Goal: Find specific page/section

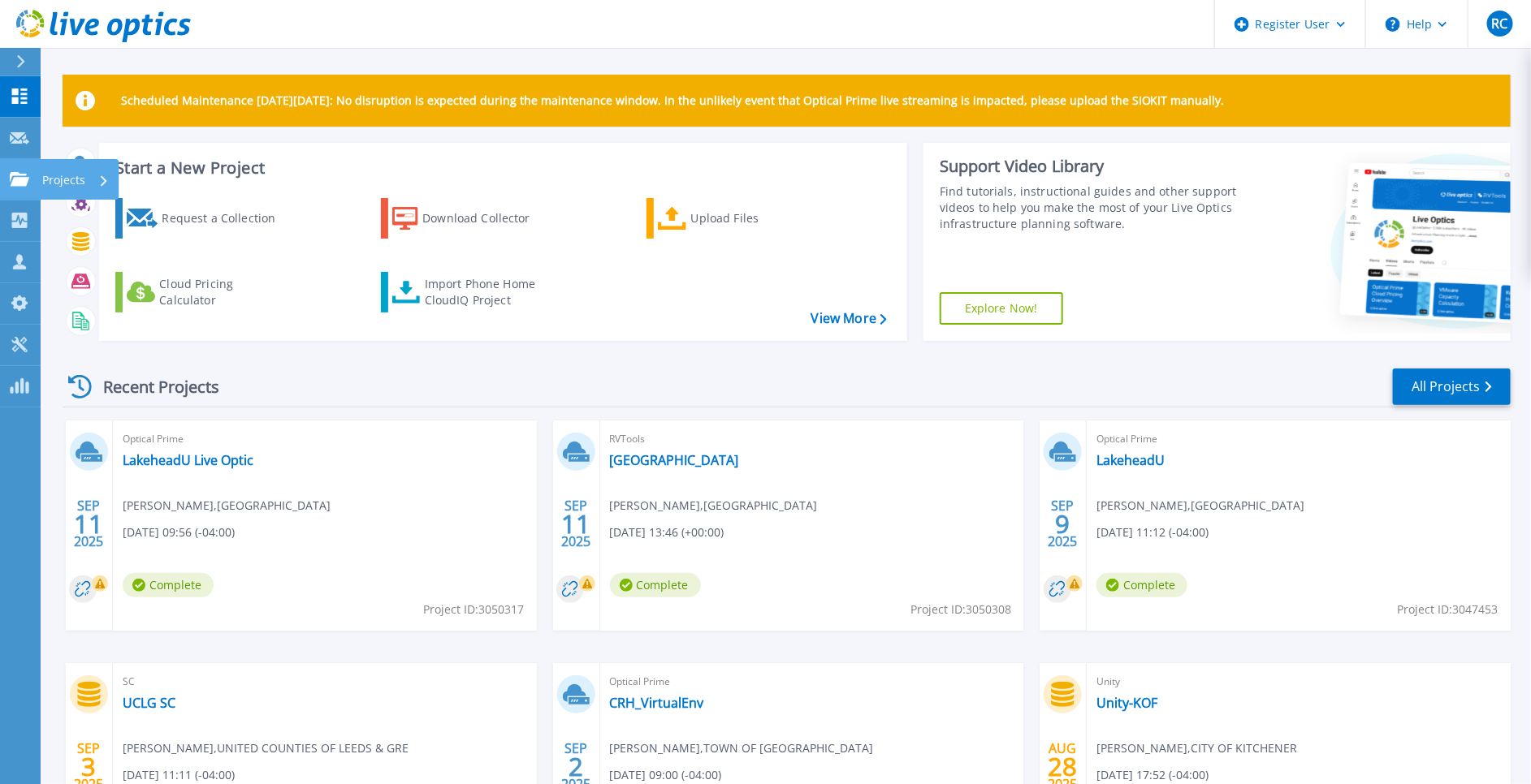
click at [53, 176] on p "Projects" at bounding box center [63, 180] width 43 height 42
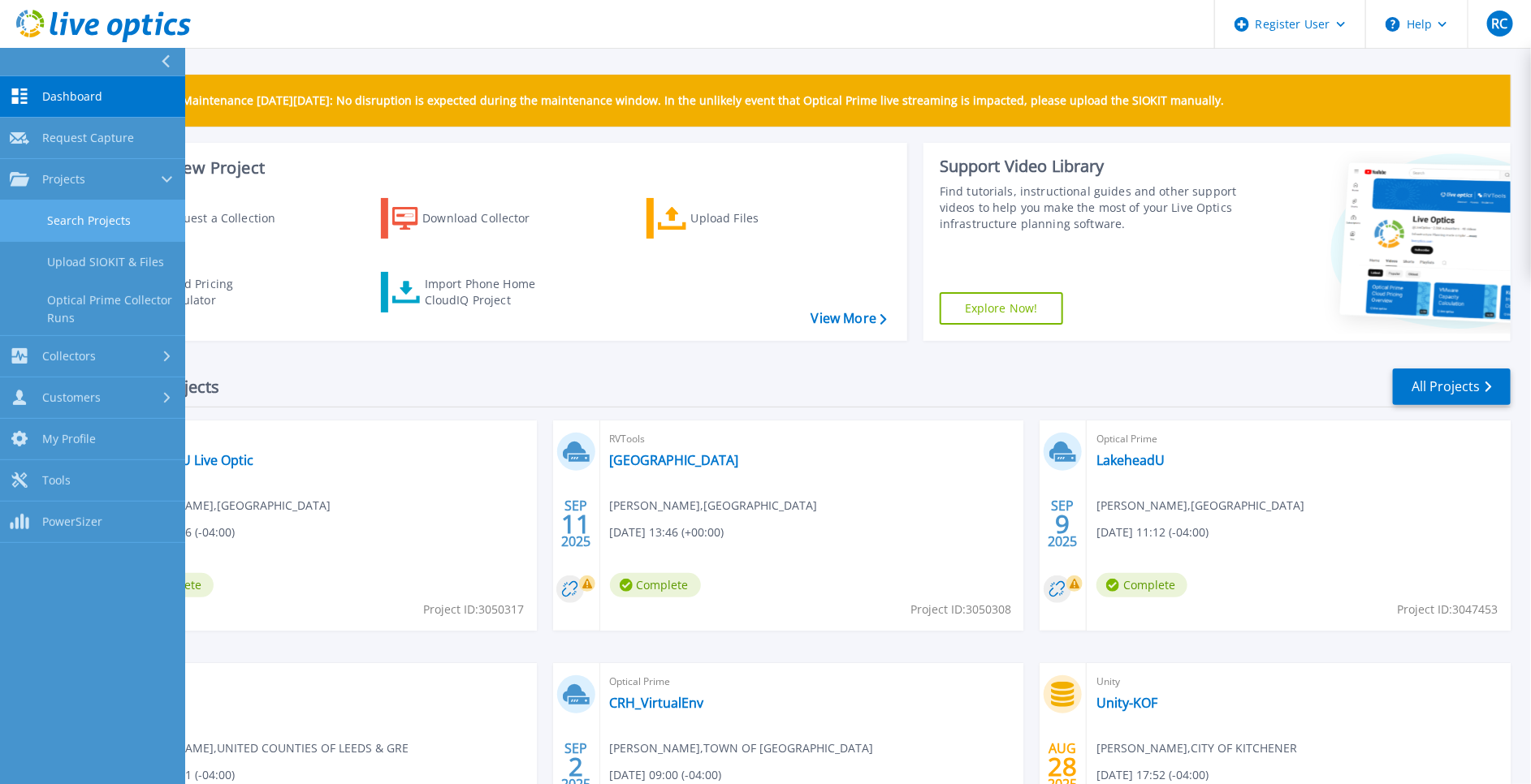
click at [87, 232] on link "Search Projects" at bounding box center [92, 221] width 185 height 41
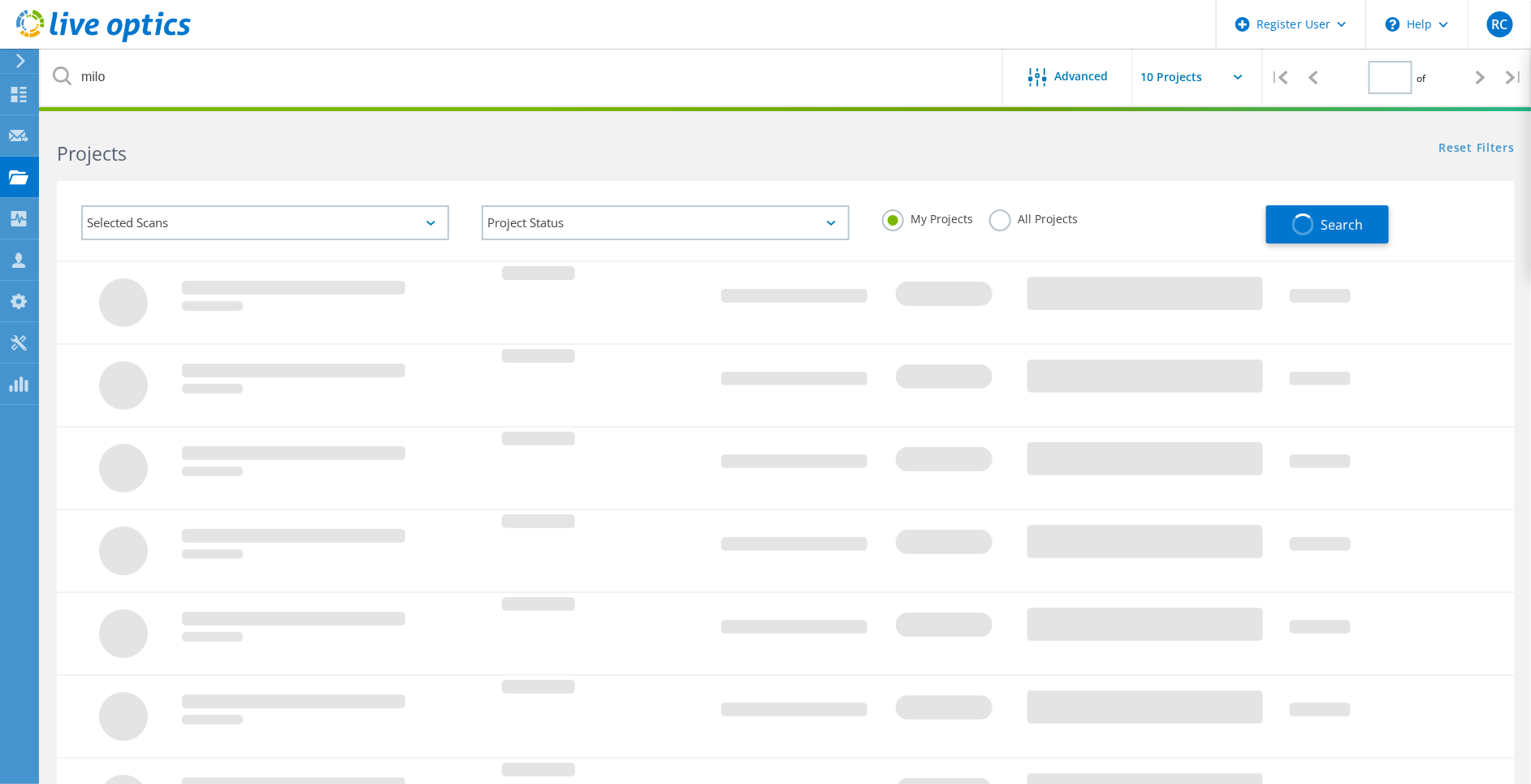
type input "1"
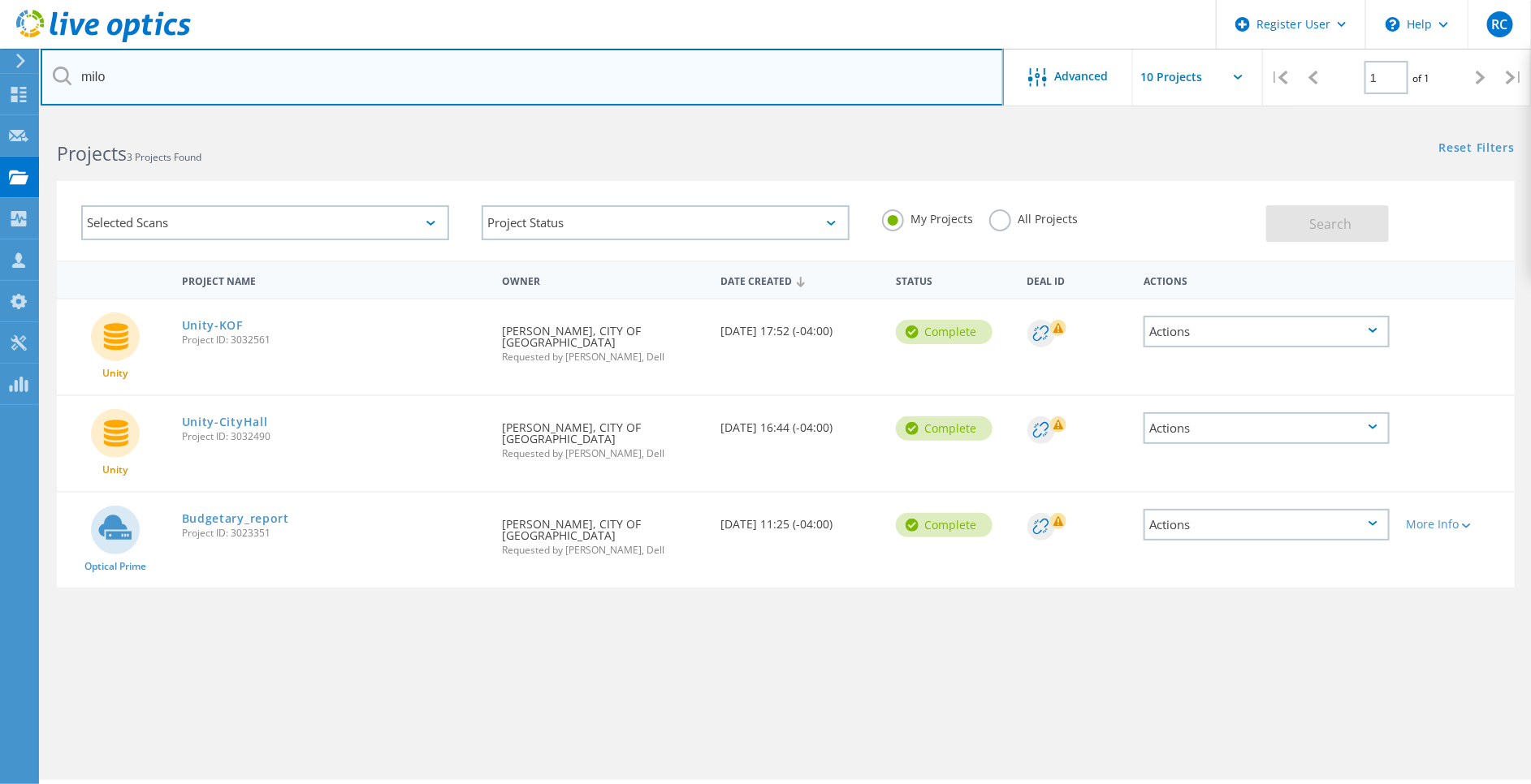
click at [636, 80] on input "milo" at bounding box center [522, 76] width 963 height 57
type input "m"
paste input "jamie.staples@richmondhill.ca"
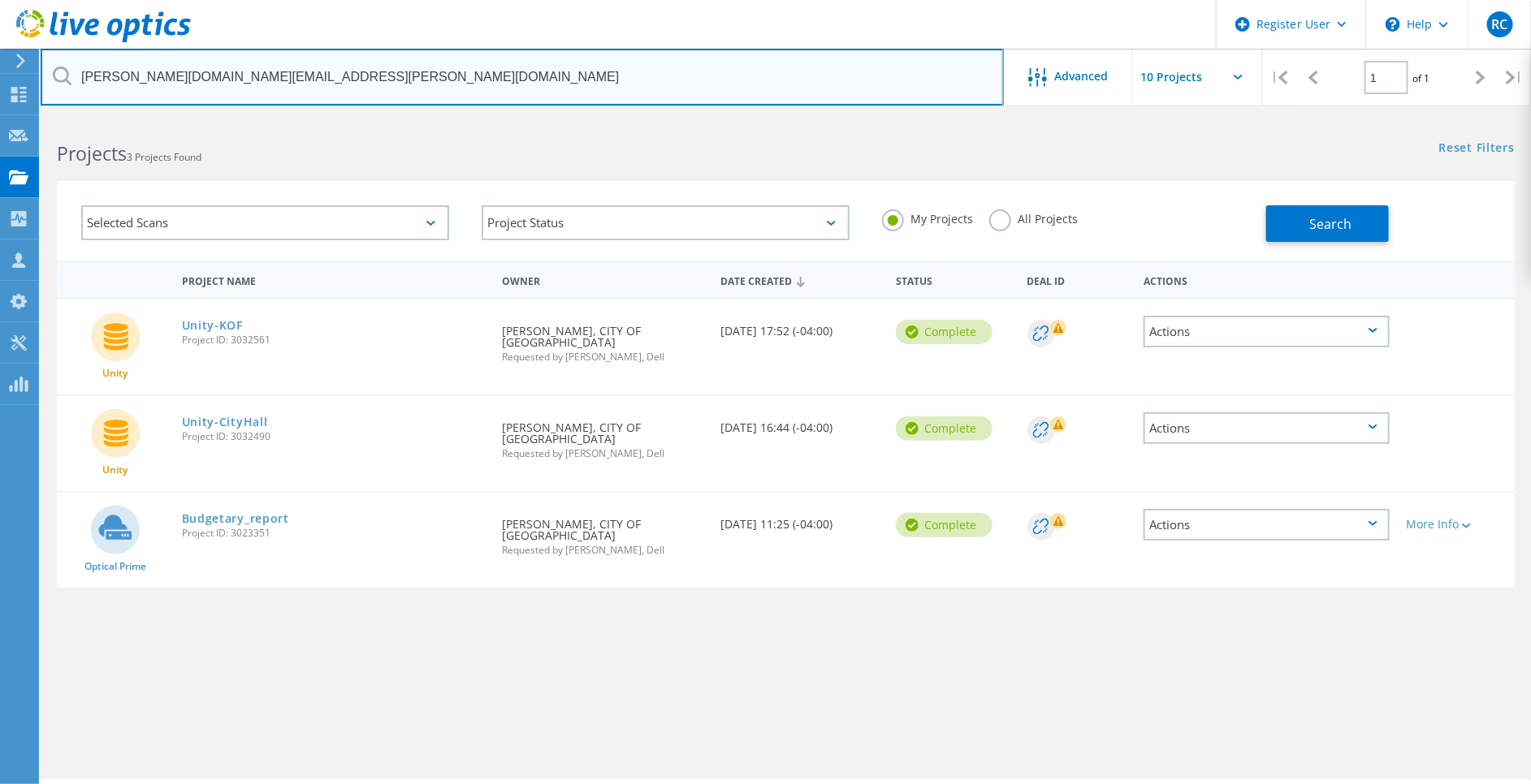
type input "jamie.staples@richmondhill.ca"
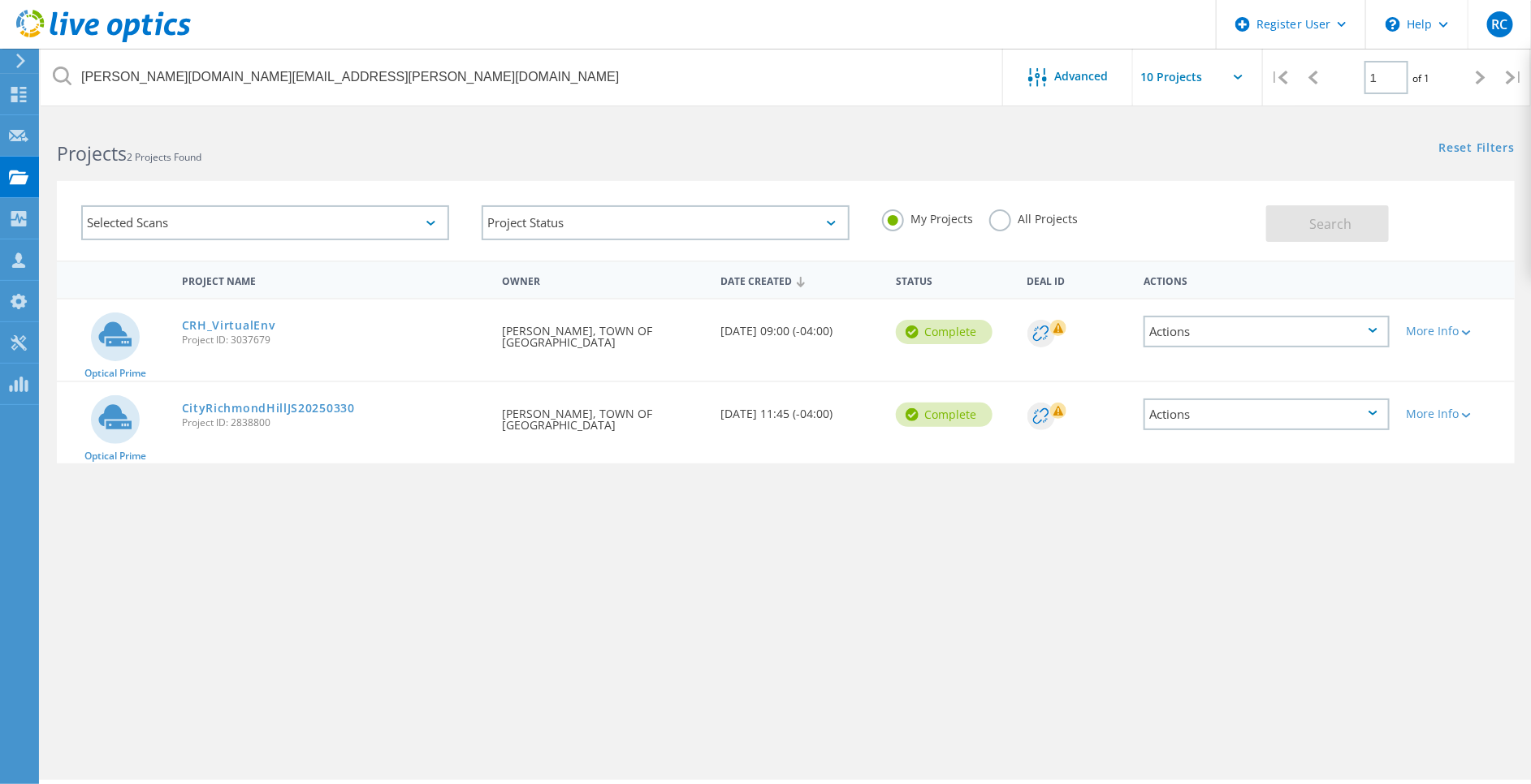
click at [997, 217] on label "All Projects" at bounding box center [1034, 217] width 89 height 16
click at [0, 0] on input "All Projects" at bounding box center [0, 0] width 0 height 0
click at [1360, 226] on button "Search" at bounding box center [1327, 223] width 122 height 37
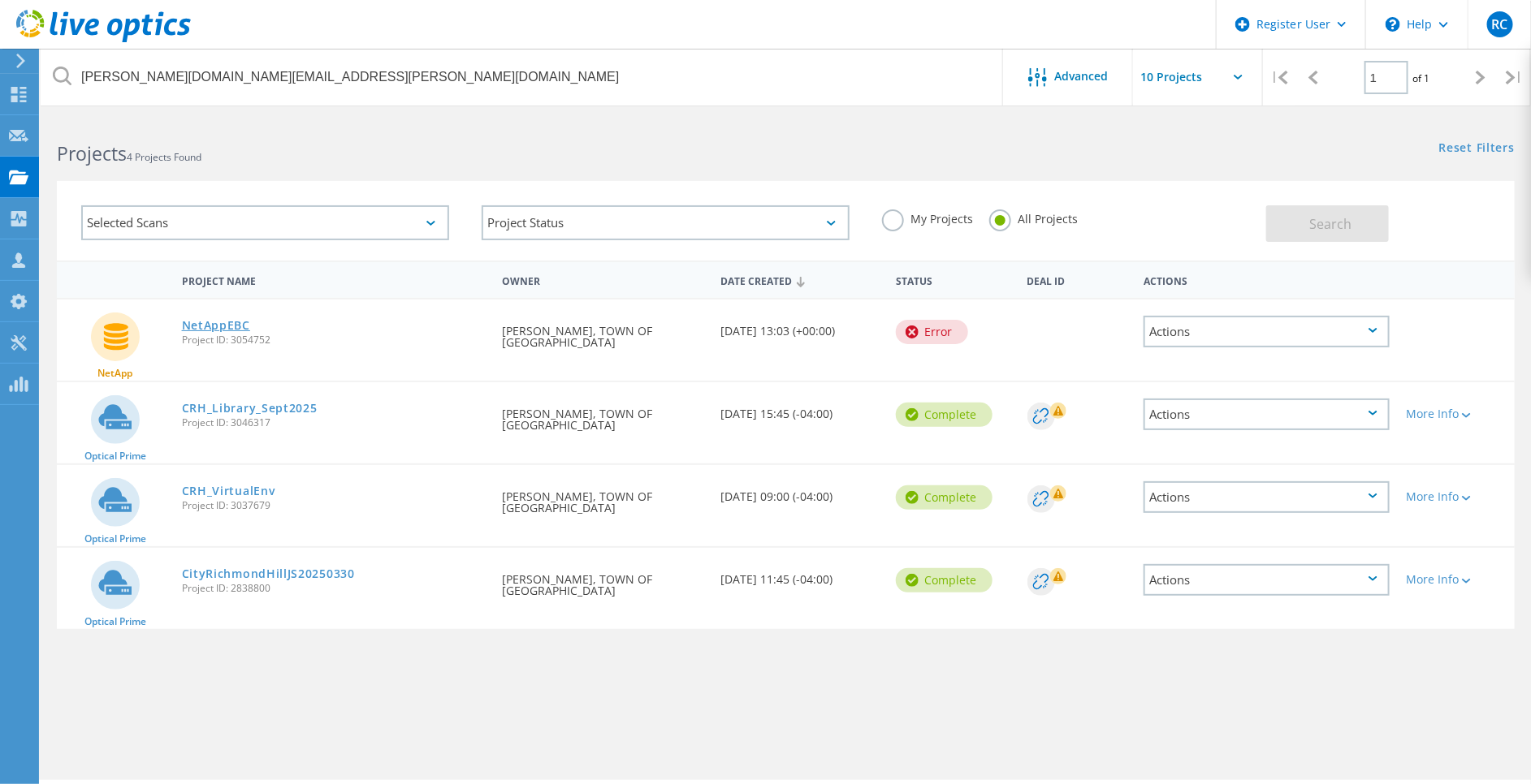
click at [207, 322] on link "NetAppEBC" at bounding box center [216, 326] width 68 height 11
